Goal: Information Seeking & Learning: Learn about a topic

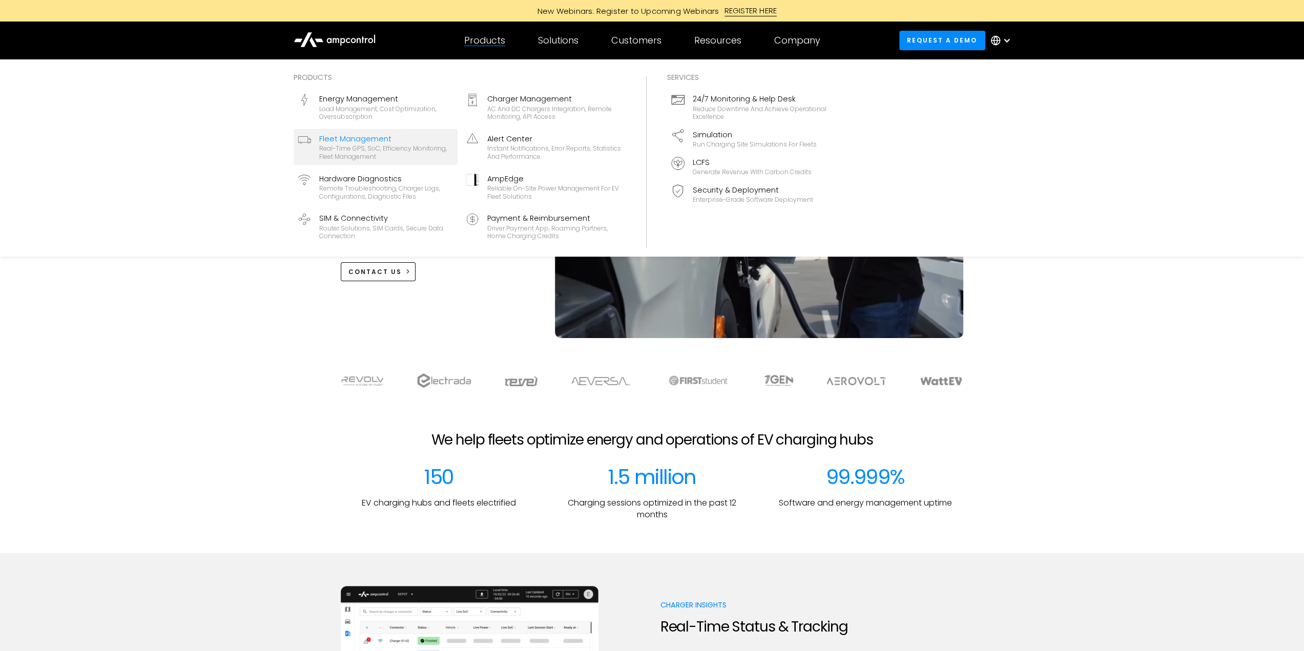
click at [361, 152] on div "Real-time GPS, SoC, efficiency monitoring, fleet management" at bounding box center [386, 153] width 134 height 16
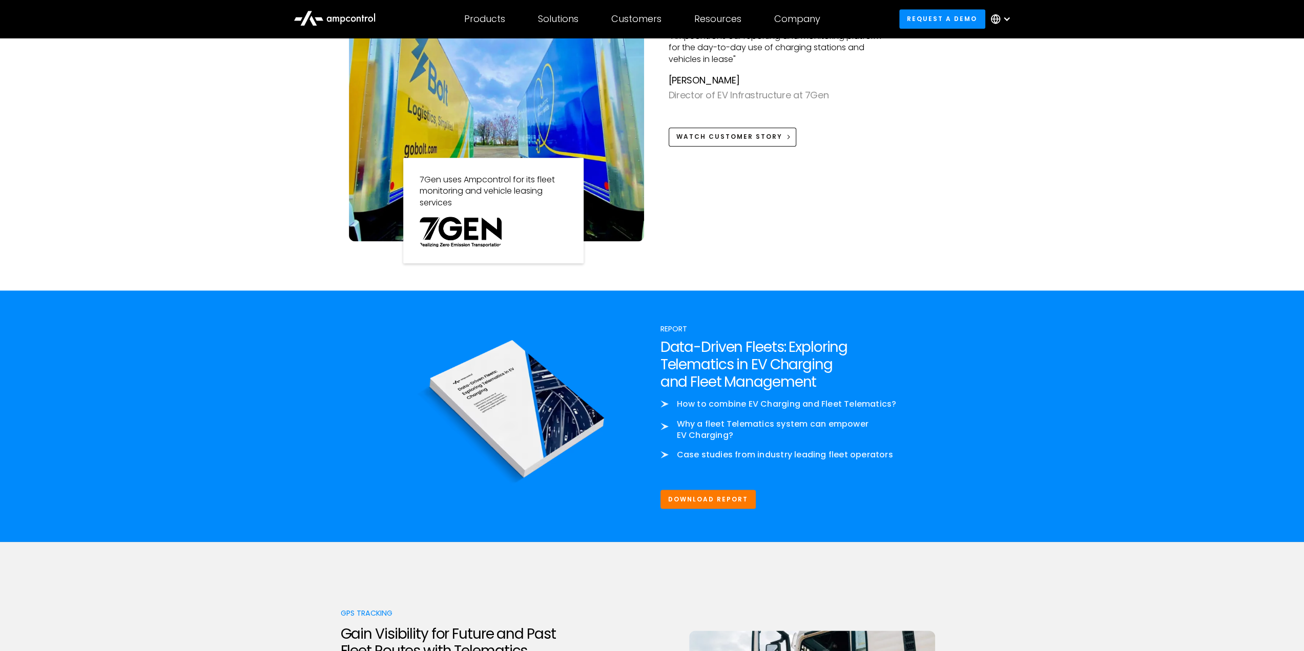
scroll to position [1025, 0]
